Goal: Information Seeking & Learning: Learn about a topic

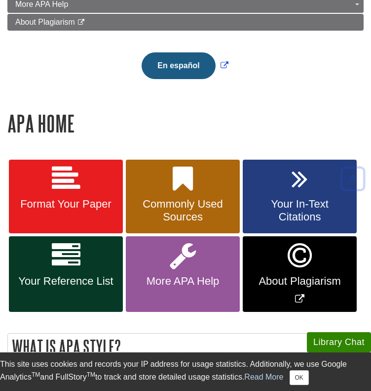
scroll to position [269, 0]
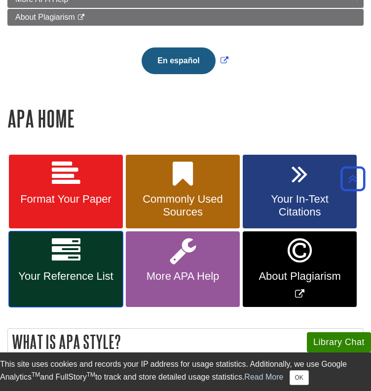
click at [66, 248] on icon at bounding box center [66, 250] width 29 height 29
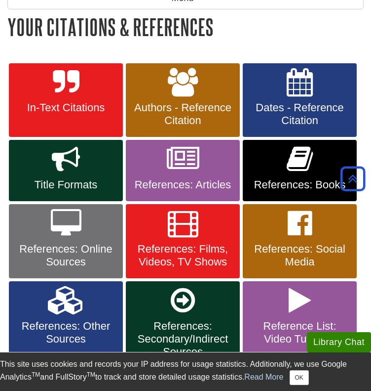
scroll to position [163, 0]
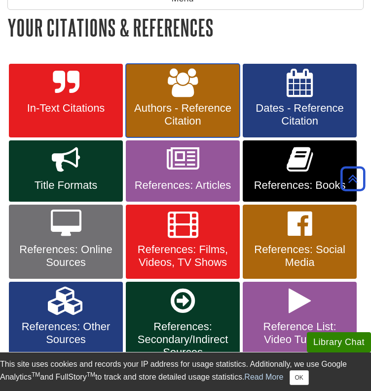
click at [148, 113] on span "Authors - Reference Citation" at bounding box center [182, 115] width 99 height 26
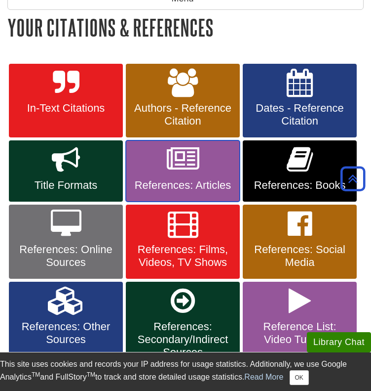
click at [178, 150] on icon at bounding box center [183, 159] width 33 height 29
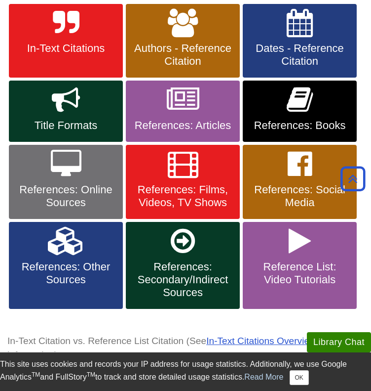
scroll to position [226, 0]
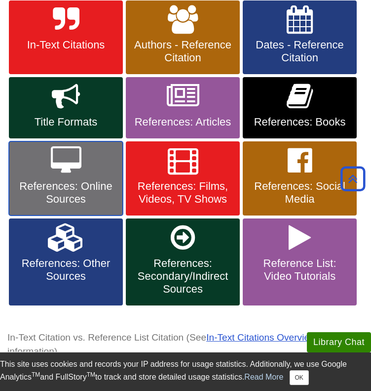
click at [73, 163] on icon at bounding box center [66, 160] width 31 height 29
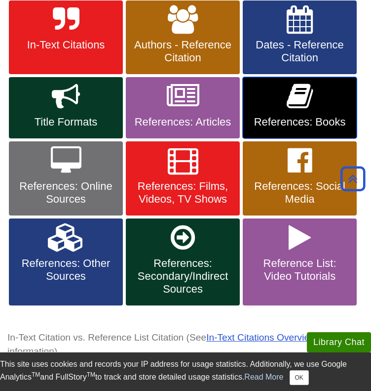
click at [292, 102] on icon at bounding box center [300, 96] width 26 height 29
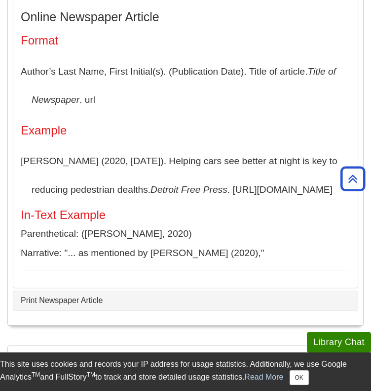
scroll to position [1621, 0]
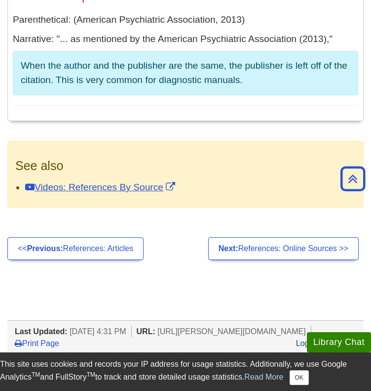
scroll to position [3889, 0]
